Goal: Task Accomplishment & Management: Complete application form

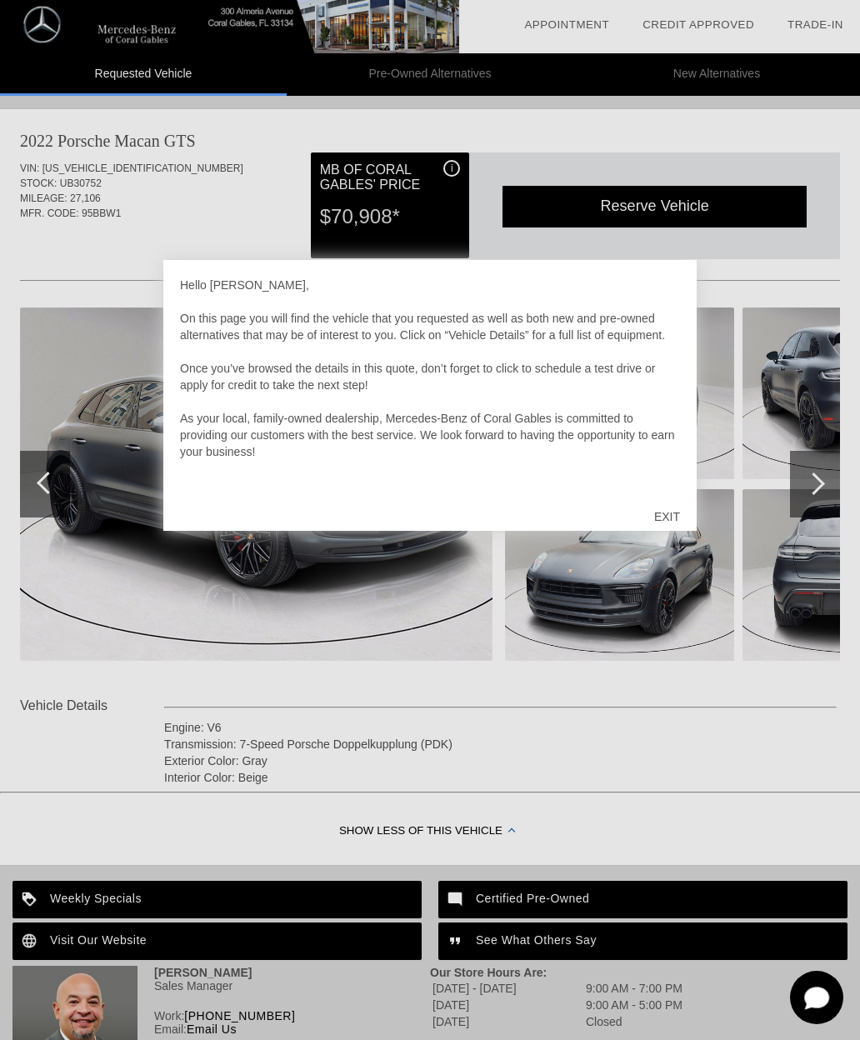
click at [613, 639] on div at bounding box center [430, 520] width 860 height 1040
click at [682, 510] on div "EXIT" at bounding box center [666, 517] width 59 height 50
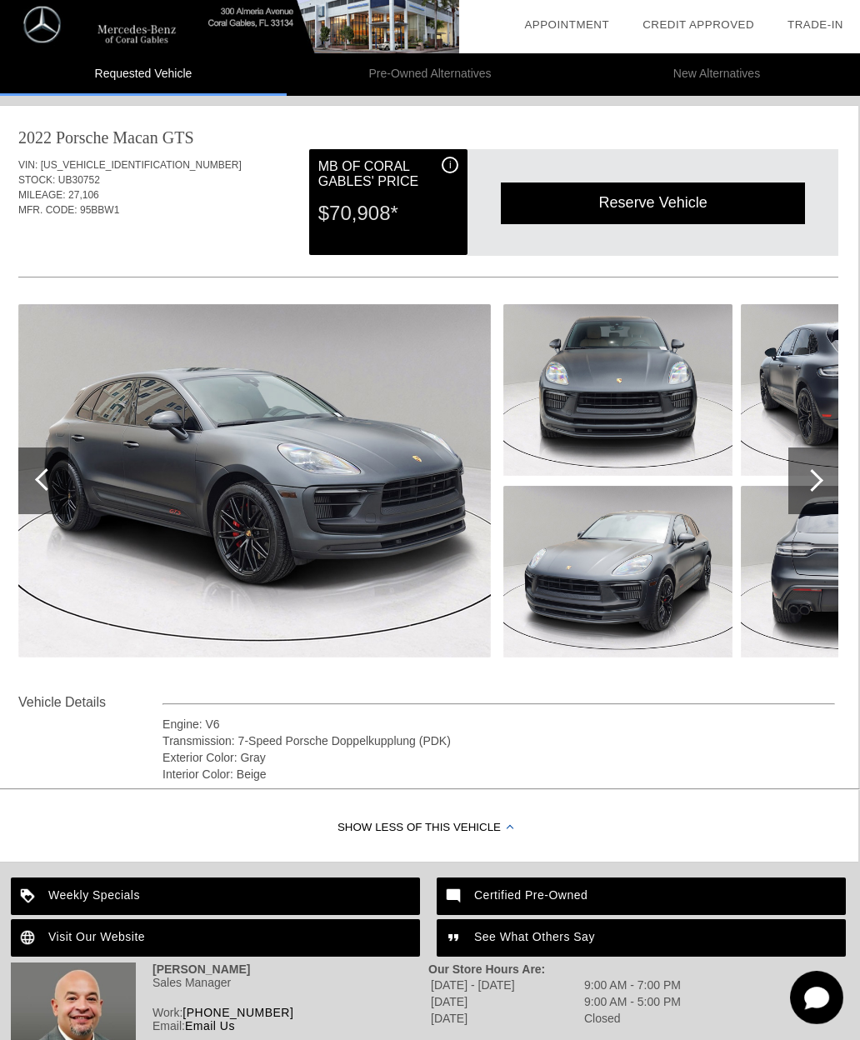
scroll to position [0, 2]
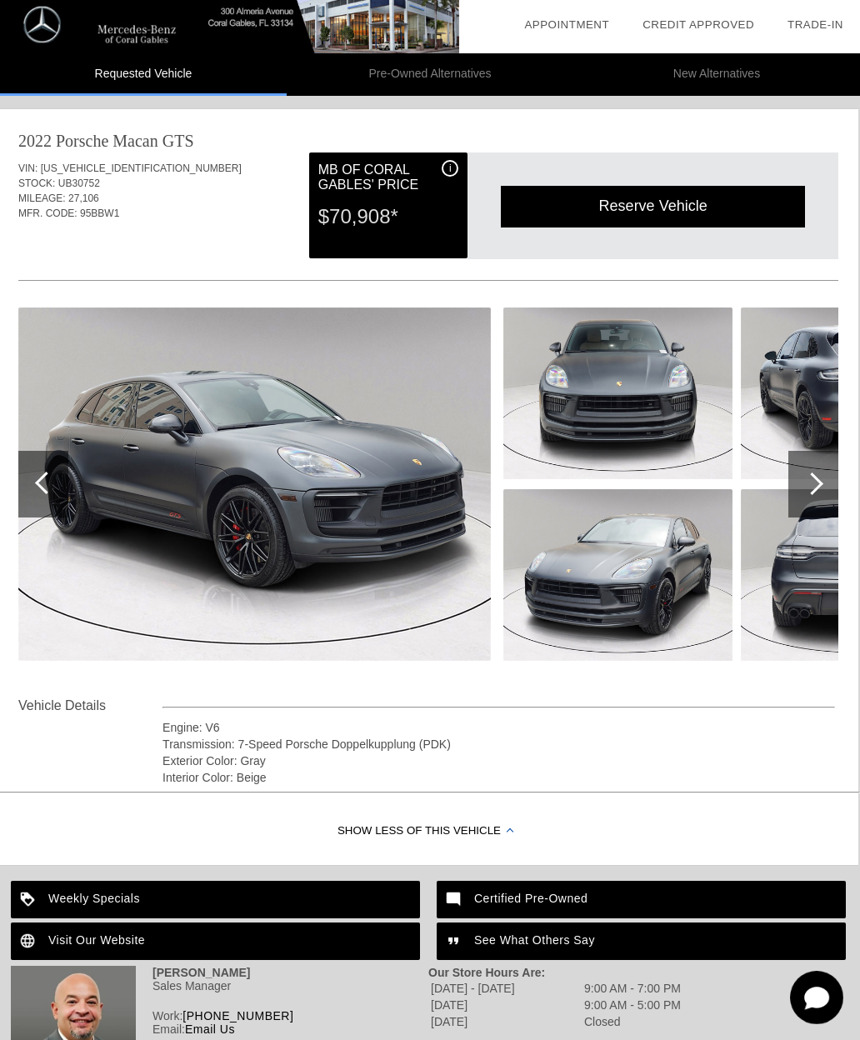
click at [820, 485] on div at bounding box center [812, 483] width 22 height 22
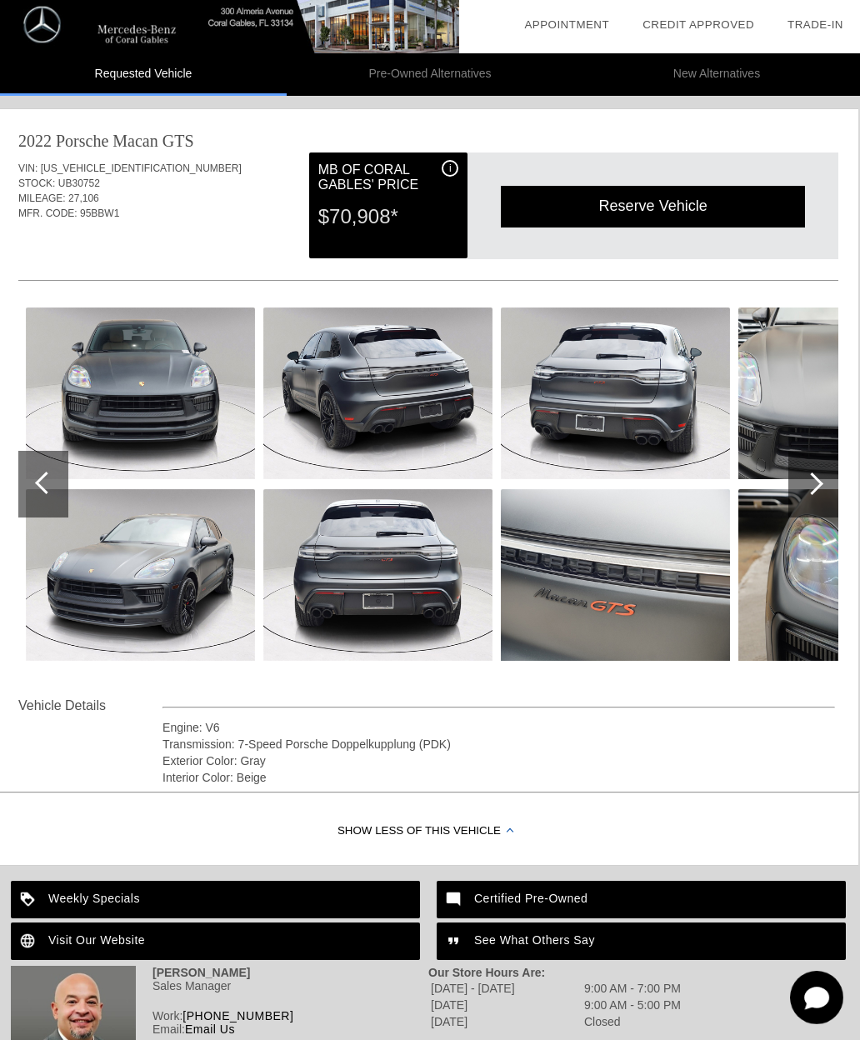
click at [822, 482] on div at bounding box center [812, 483] width 22 height 22
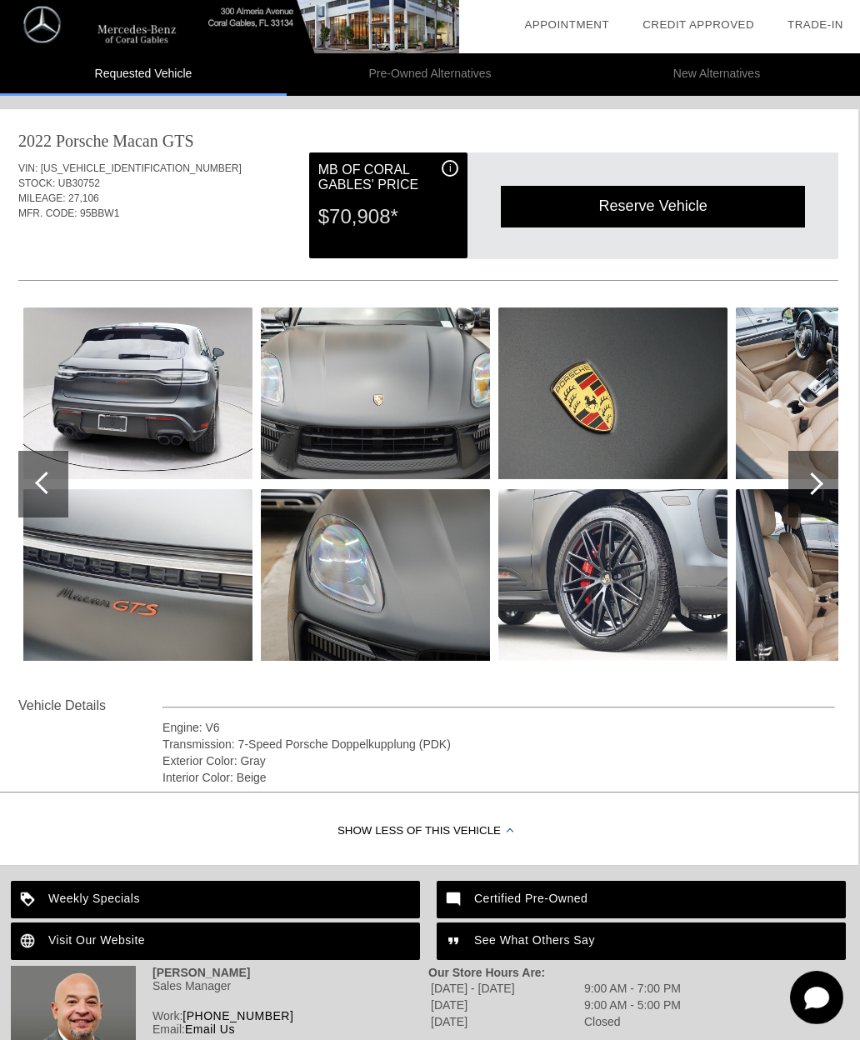
click at [827, 481] on div at bounding box center [813, 484] width 50 height 67
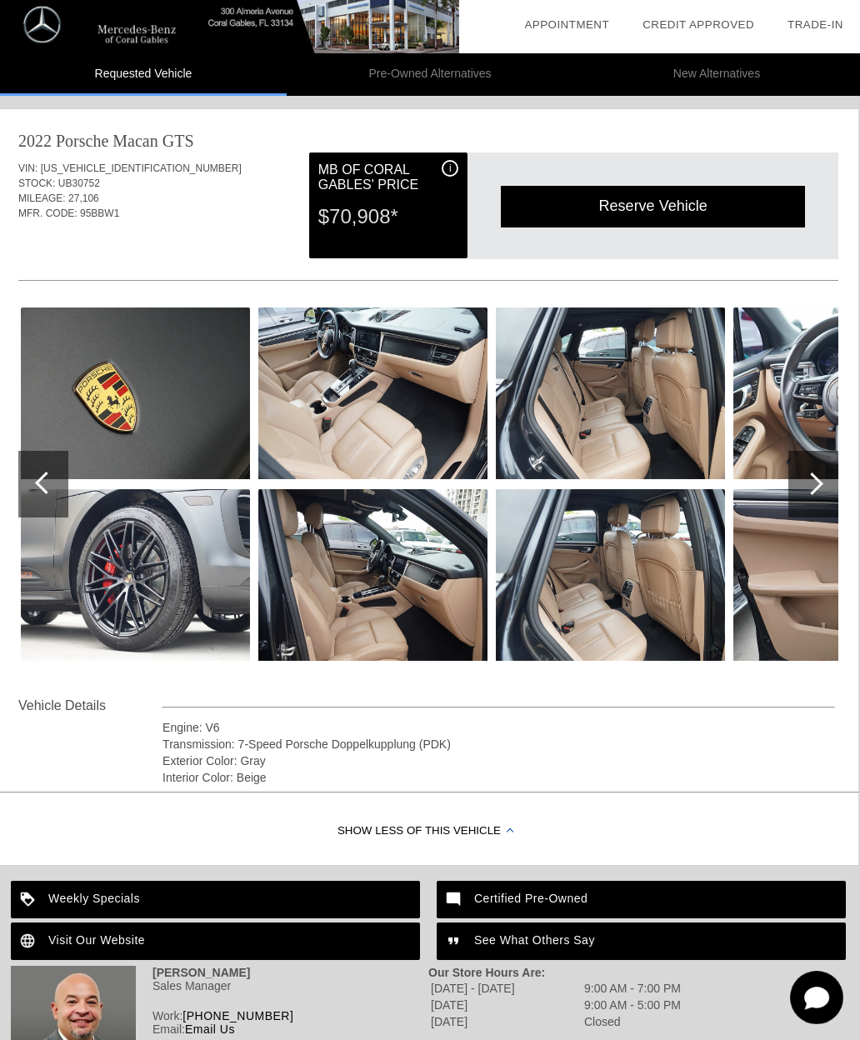
click at [824, 486] on div at bounding box center [813, 484] width 50 height 67
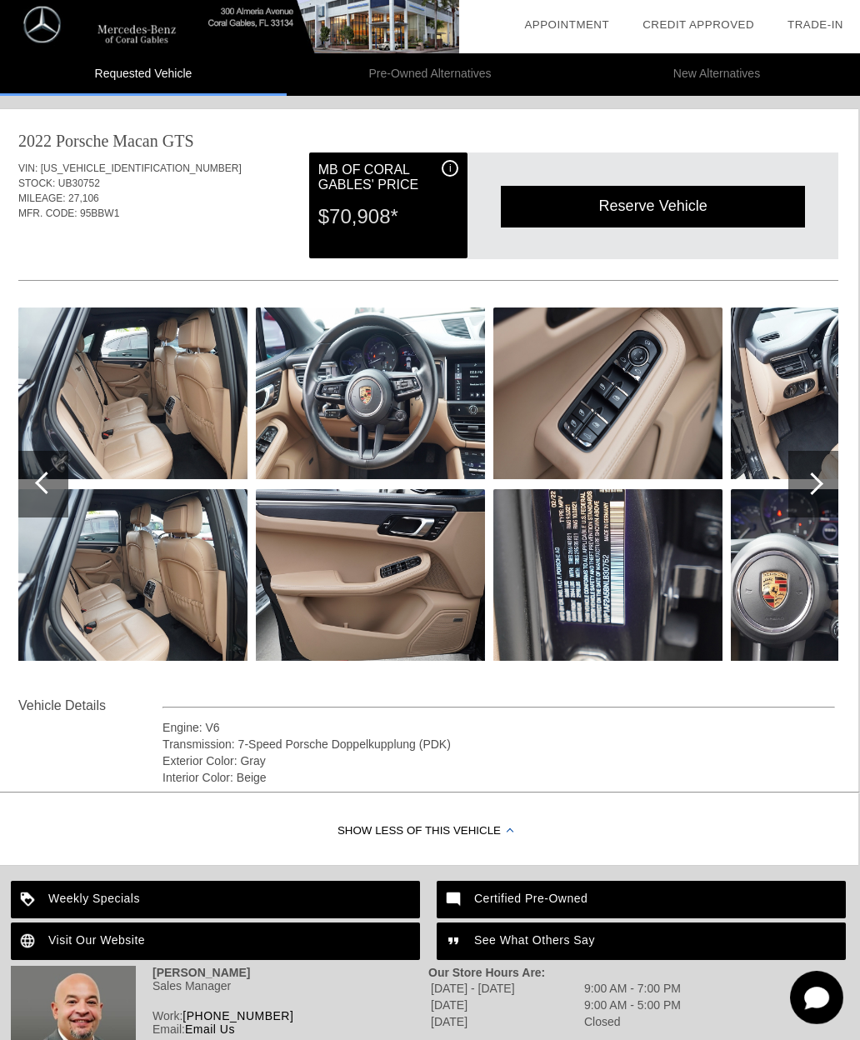
click at [822, 485] on div at bounding box center [813, 484] width 50 height 67
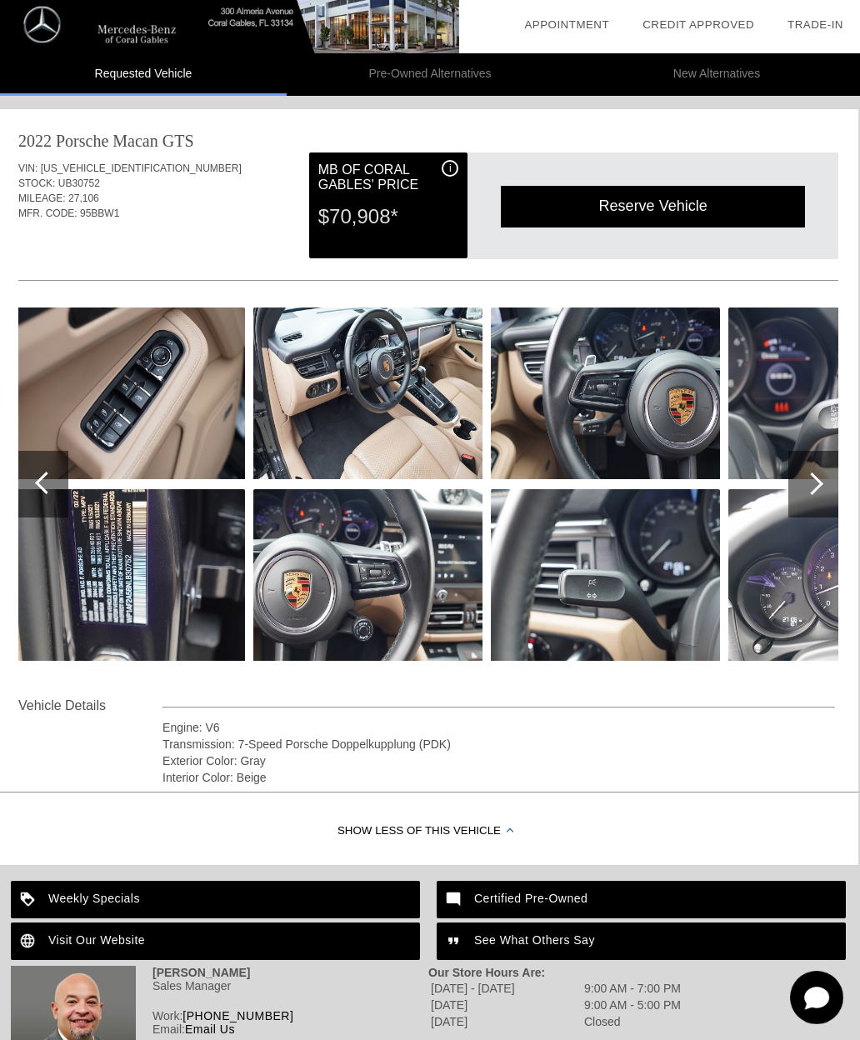
click at [825, 484] on div at bounding box center [813, 484] width 50 height 67
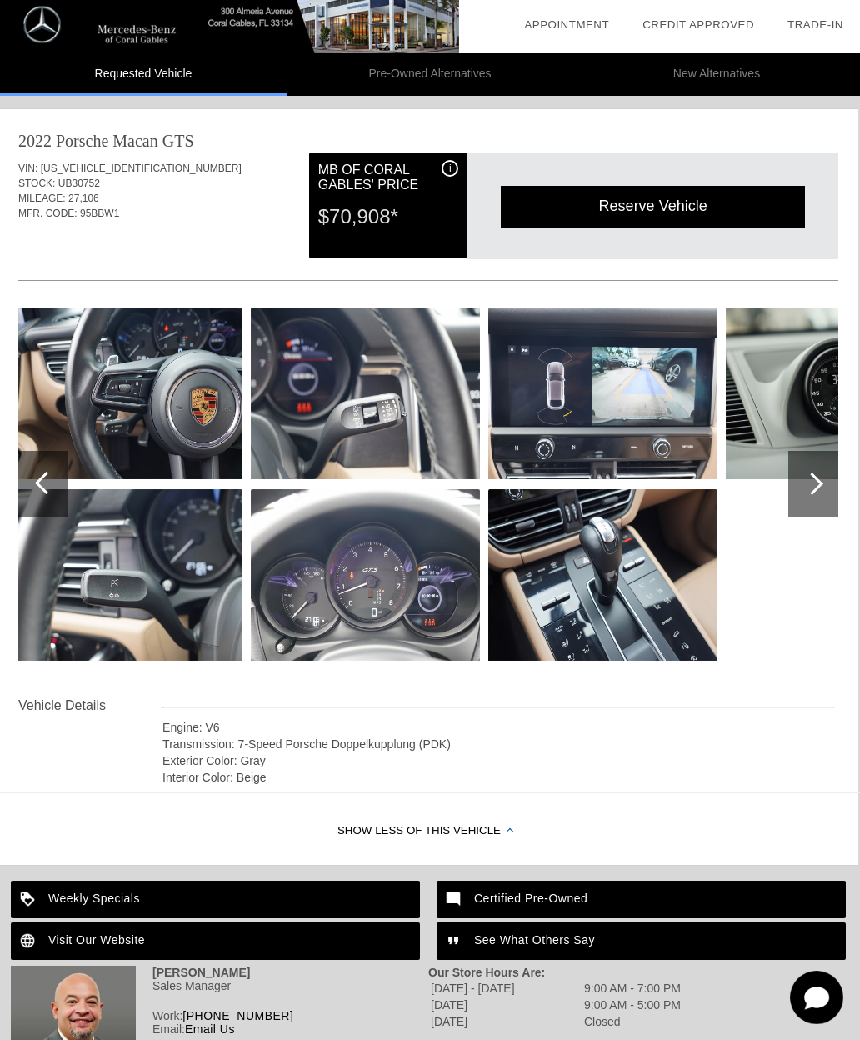
click at [826, 482] on div at bounding box center [813, 484] width 50 height 67
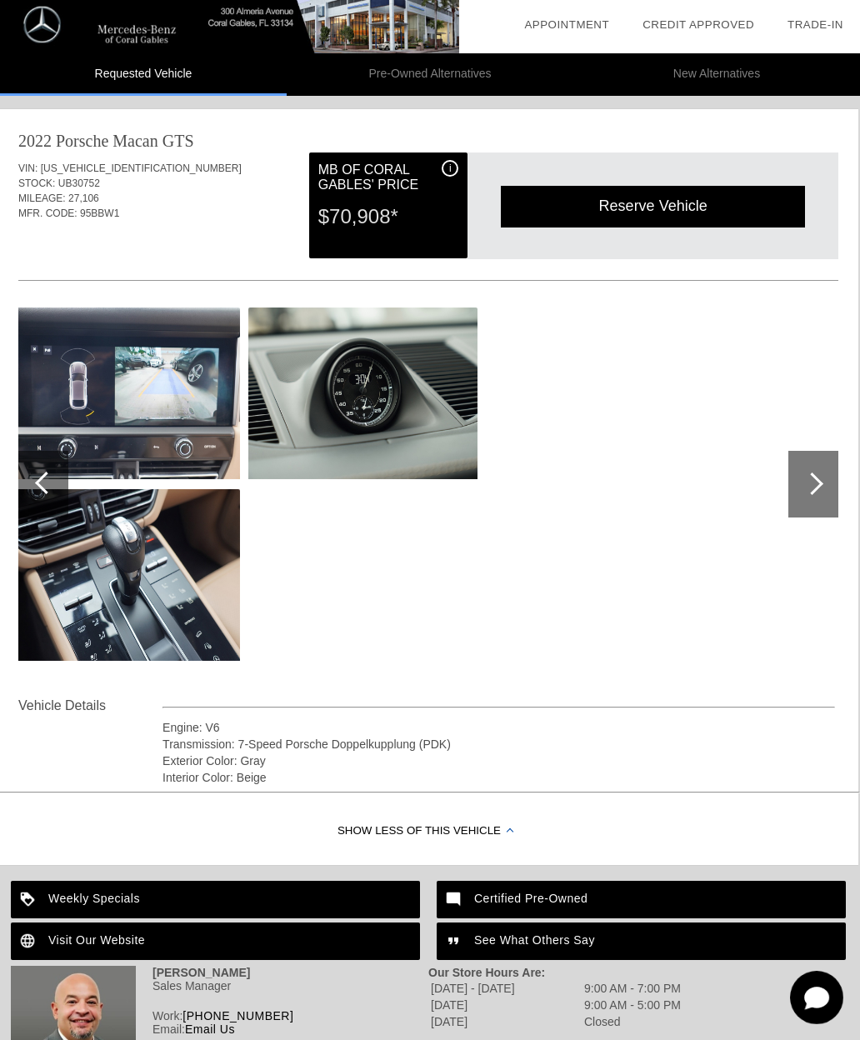
click at [52, 490] on div at bounding box center [43, 484] width 50 height 67
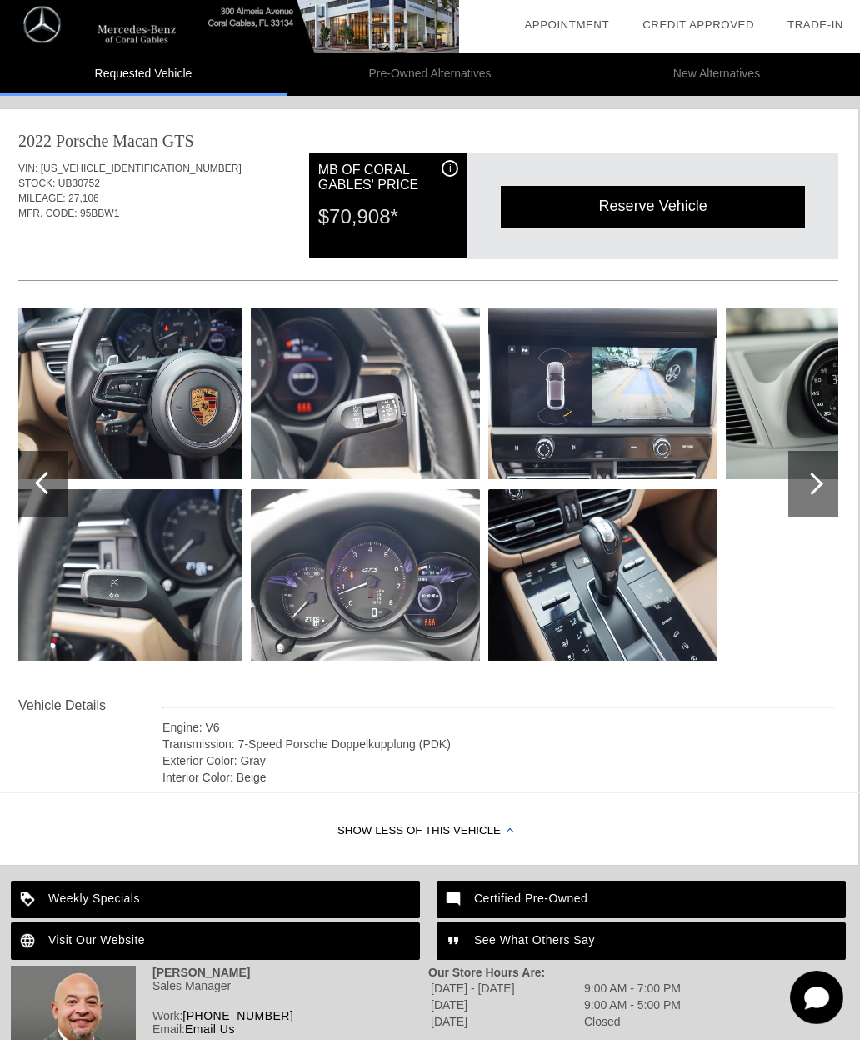
click at [677, 582] on img at bounding box center [602, 575] width 229 height 172
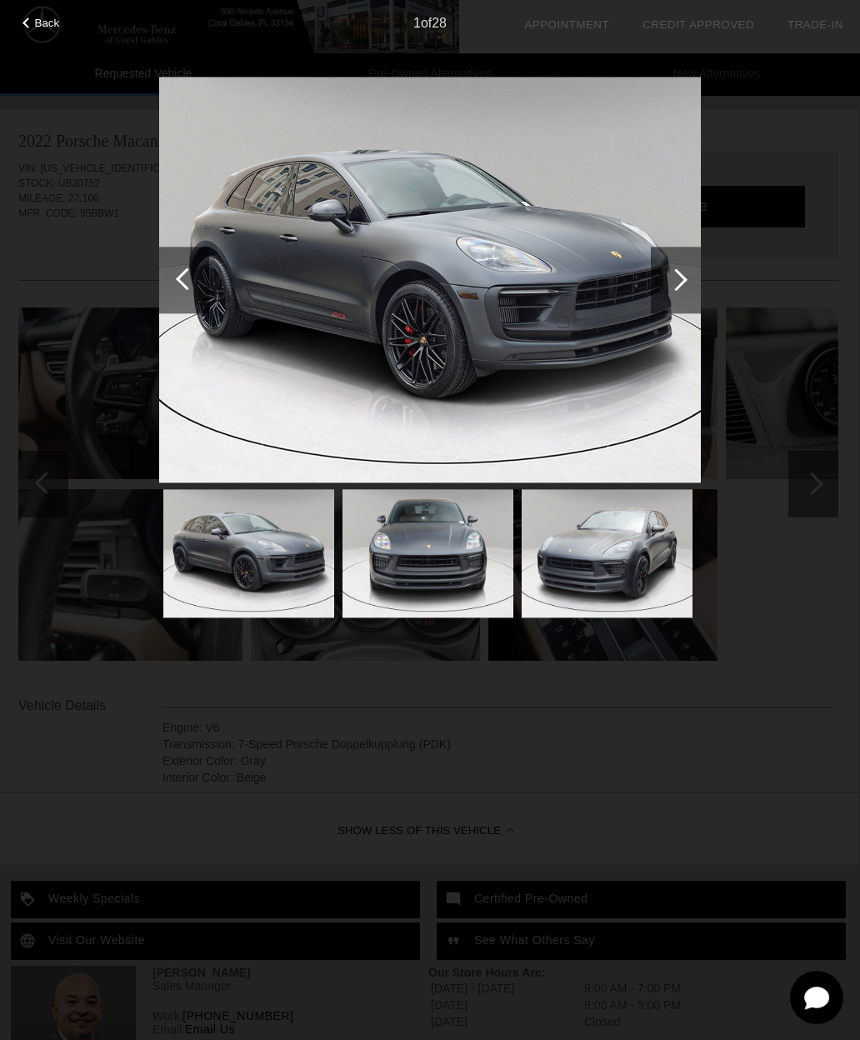
click at [663, 538] on img at bounding box center [607, 553] width 171 height 128
click at [814, 477] on div "Back 1 of 28" at bounding box center [430, 520] width 860 height 1040
click at [686, 269] on div at bounding box center [676, 280] width 50 height 67
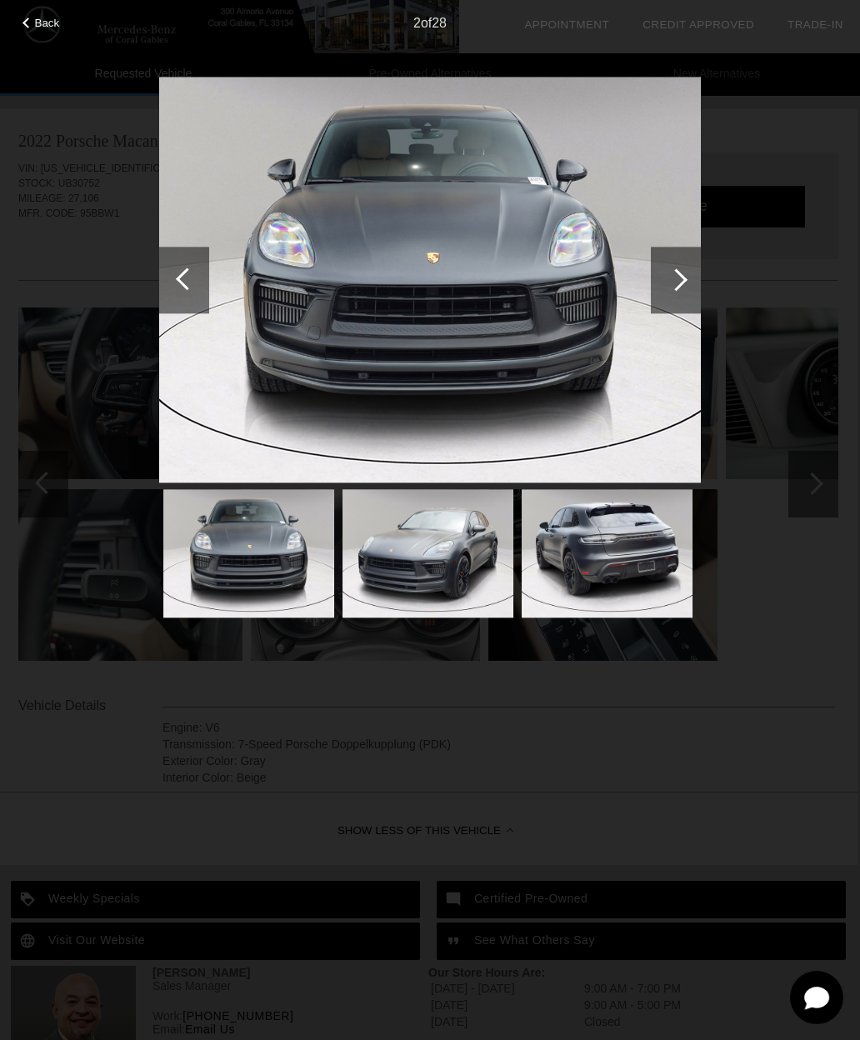
click at [679, 274] on div at bounding box center [676, 279] width 22 height 22
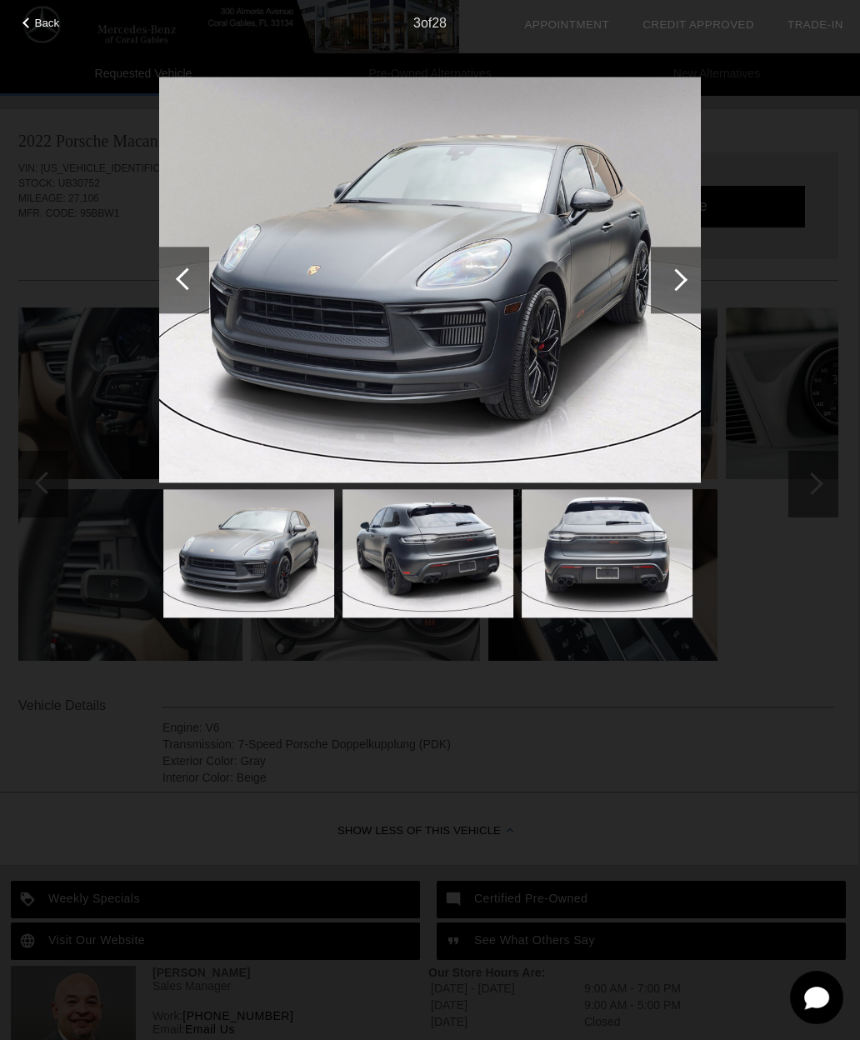
click at [675, 277] on div at bounding box center [676, 279] width 22 height 22
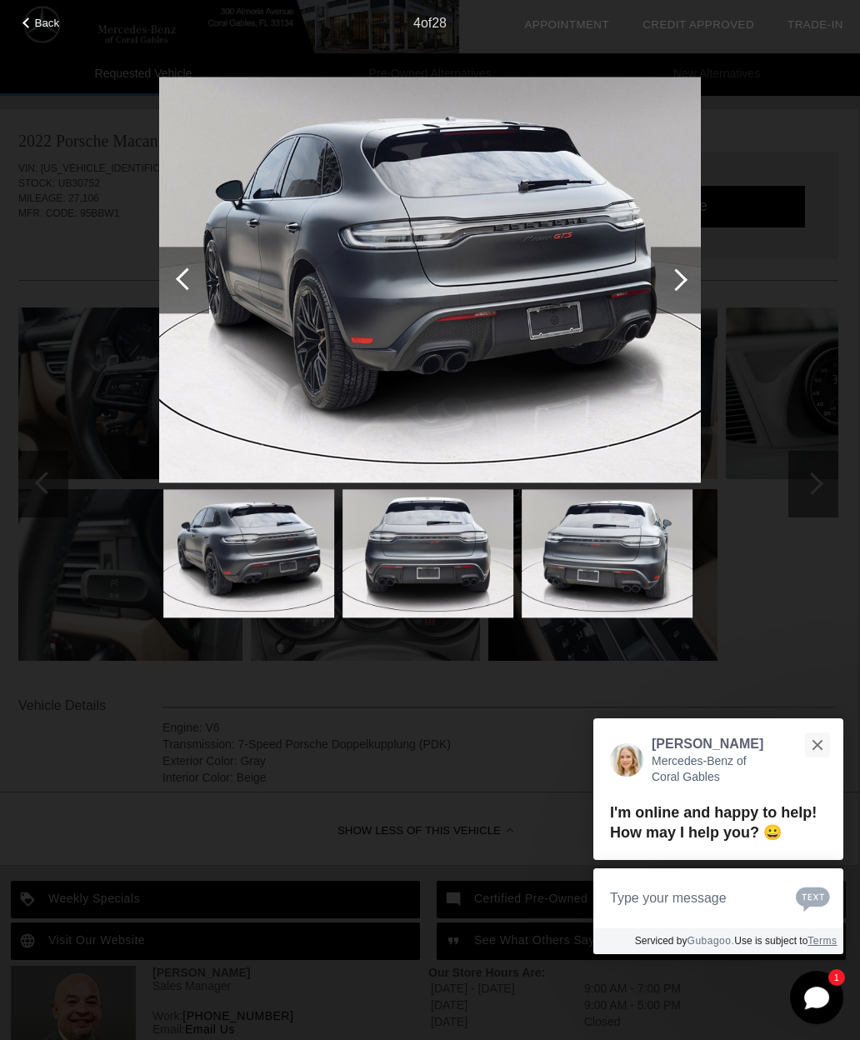
click at [621, 582] on img at bounding box center [607, 553] width 171 height 128
click at [622, 554] on img at bounding box center [607, 553] width 171 height 128
click at [671, 290] on div at bounding box center [676, 280] width 50 height 67
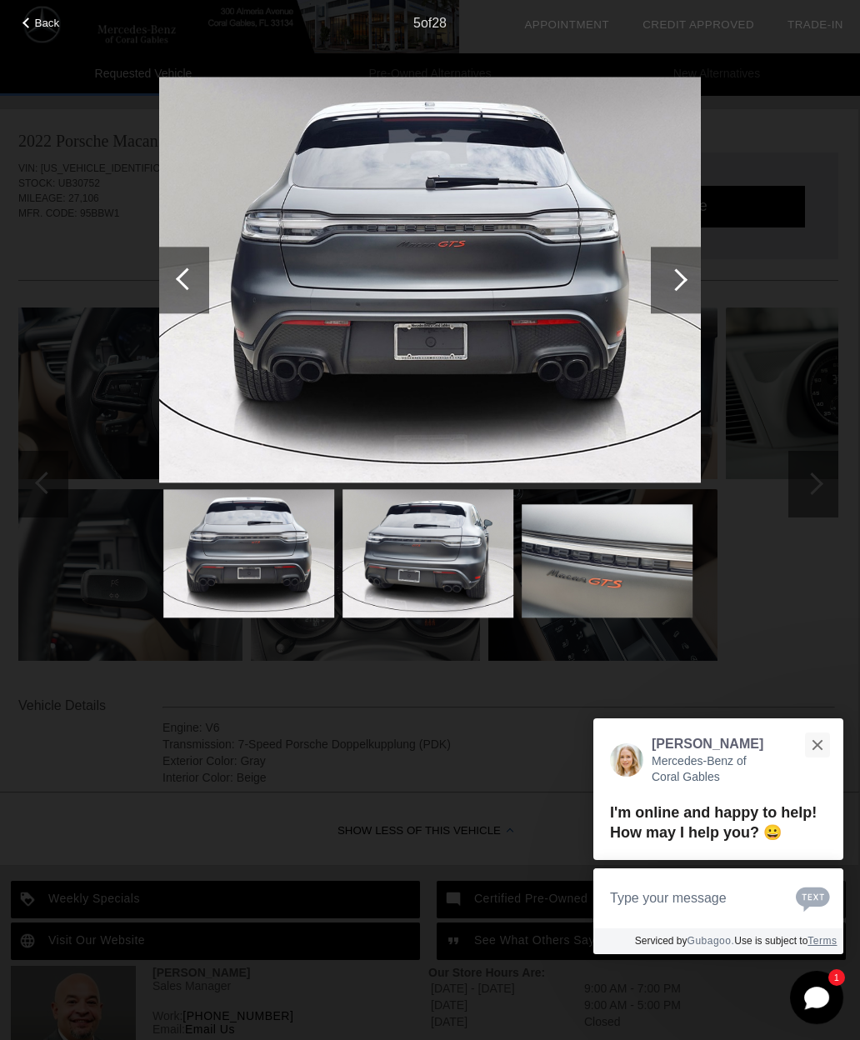
click at [677, 275] on div at bounding box center [676, 279] width 22 height 22
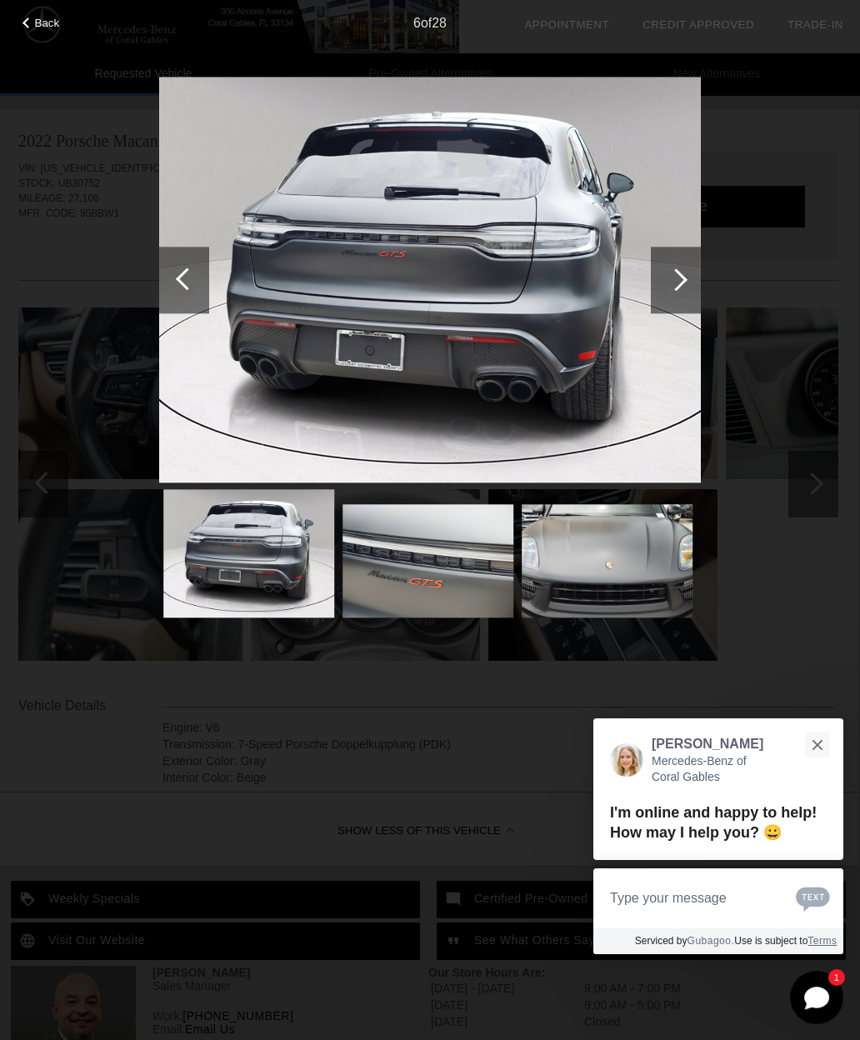
click at [675, 277] on div at bounding box center [676, 279] width 22 height 22
